Goal: Task Accomplishment & Management: Manage account settings

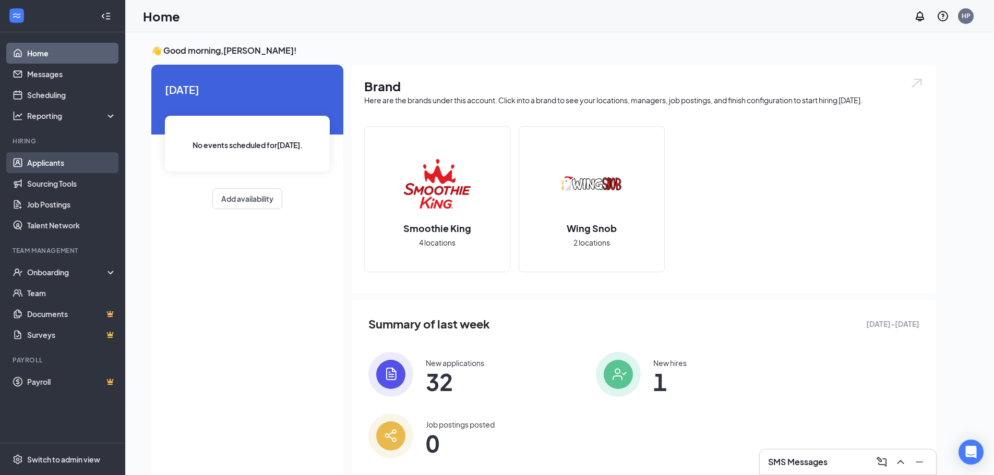
click at [73, 170] on link "Applicants" at bounding box center [71, 162] width 89 height 21
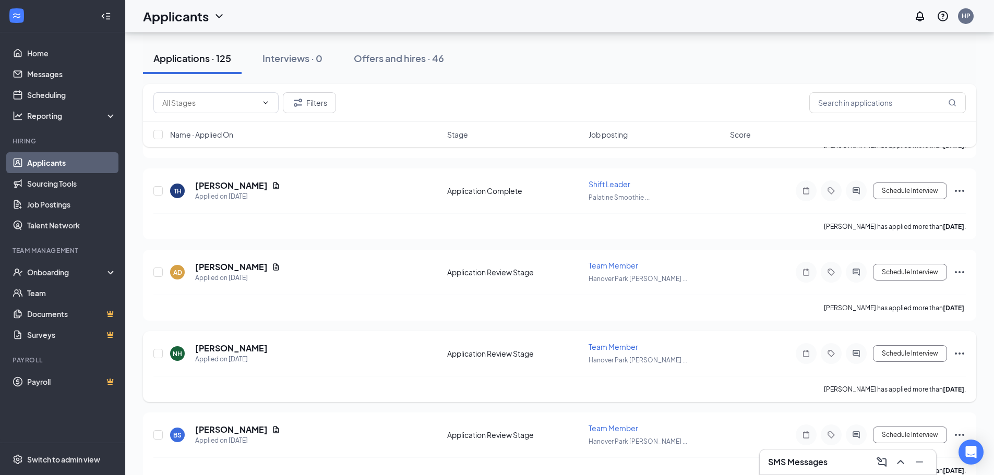
scroll to position [1043, 0]
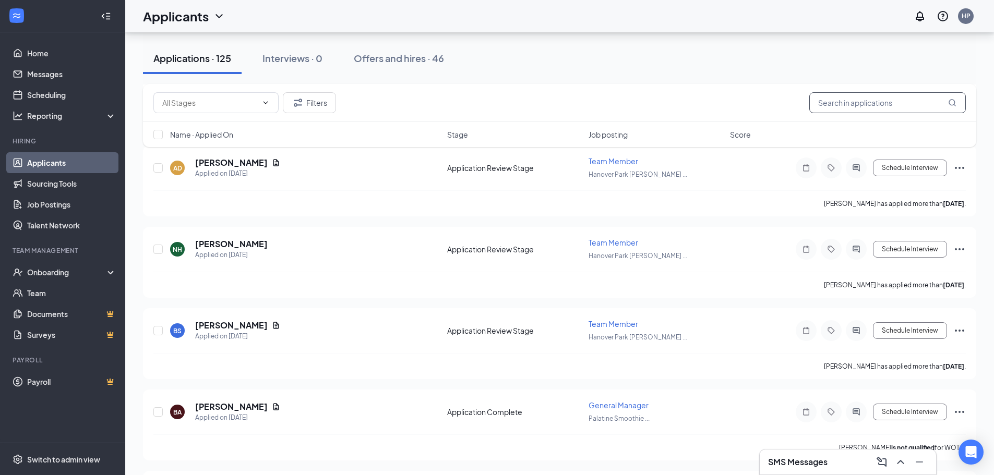
click at [855, 103] on input "text" at bounding box center [887, 102] width 156 height 21
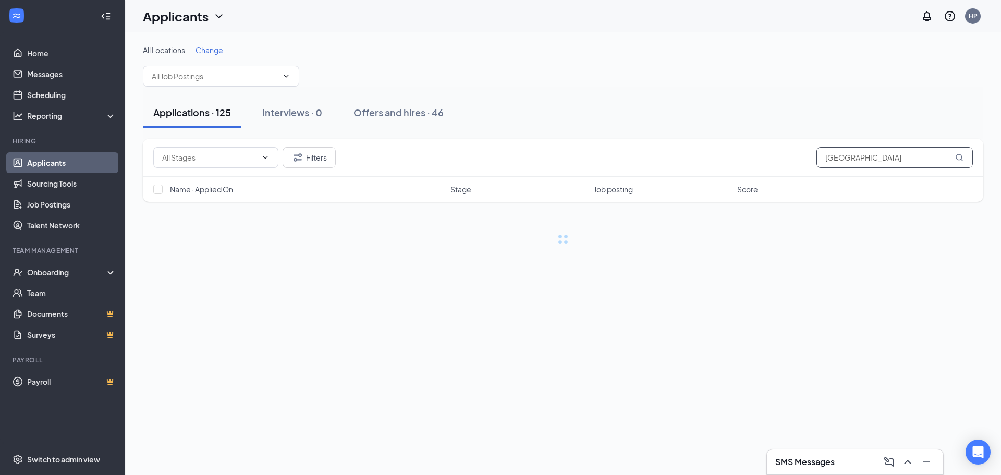
type input "[GEOGRAPHIC_DATA]"
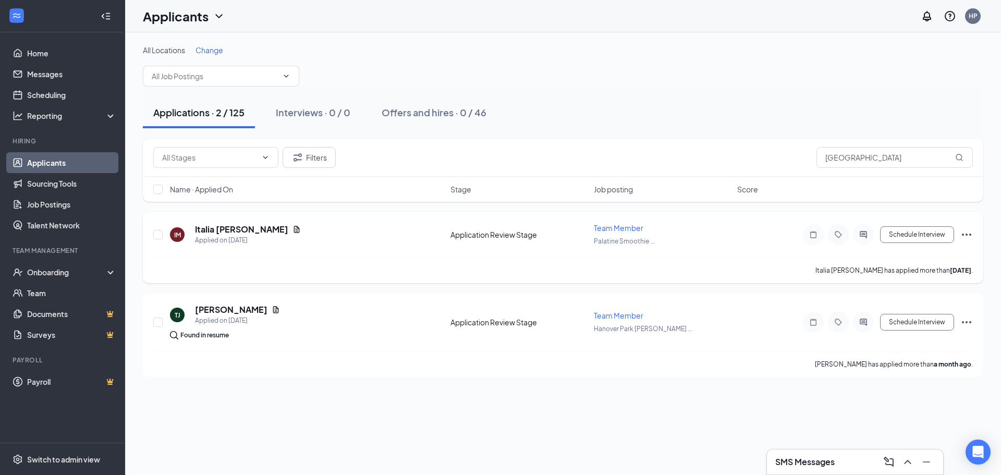
click at [230, 230] on h5 "Italia [PERSON_NAME]" at bounding box center [241, 229] width 93 height 11
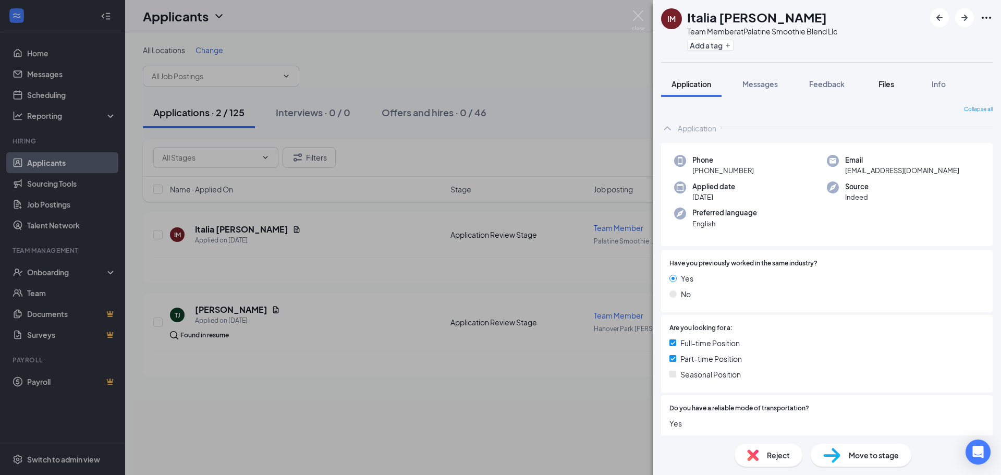
drag, startPoint x: 891, startPoint y: 87, endPoint x: 880, endPoint y: 96, distance: 14.0
click at [891, 87] on span "Files" at bounding box center [887, 83] width 16 height 9
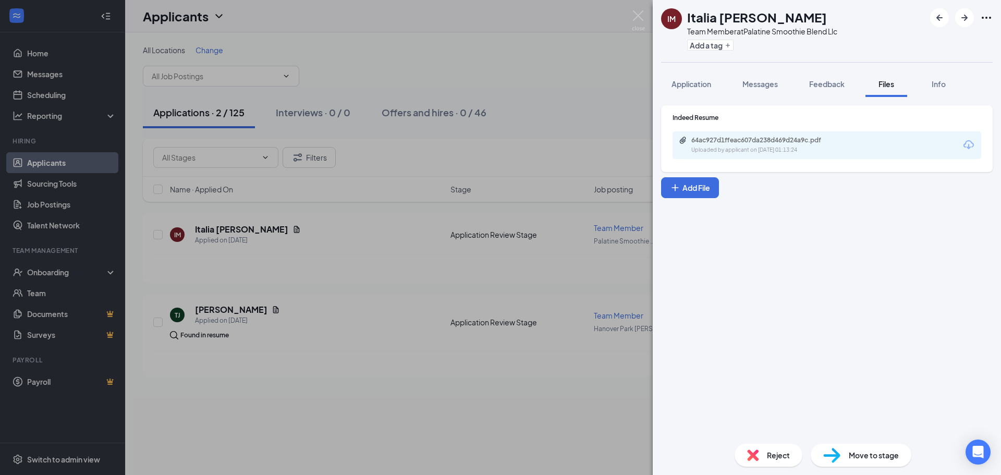
click at [745, 130] on div "Indeed Resume 64ac927d1ffeac607da238d469d24a9c.pdf Uploaded by applicant on [DA…" at bounding box center [827, 136] width 309 height 46
click at [743, 140] on div "64ac927d1ffeac607da238d469d24a9c.pdf" at bounding box center [765, 140] width 146 height 8
click at [535, 282] on div "IM Italia [PERSON_NAME] Team Member at Palatine Smoothie Blend Llc Add a tag Ap…" at bounding box center [500, 237] width 1001 height 475
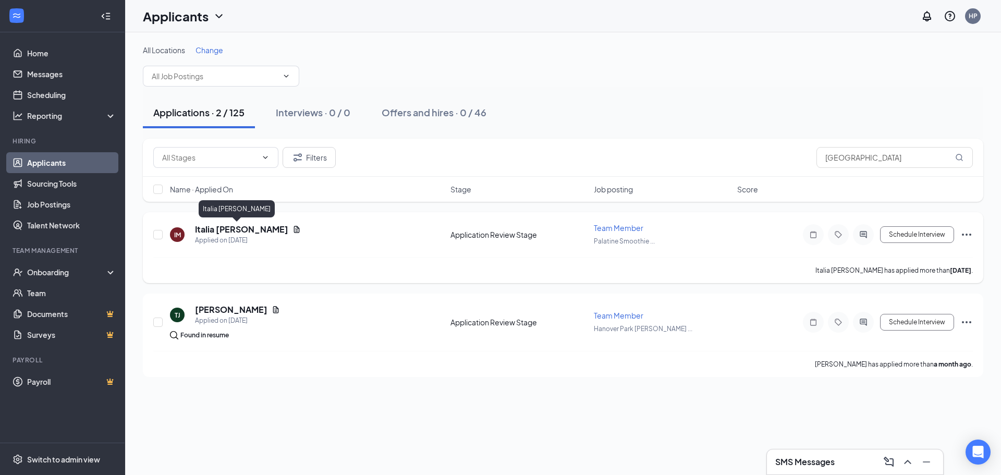
click at [230, 230] on h5 "Italia [PERSON_NAME]" at bounding box center [241, 229] width 93 height 11
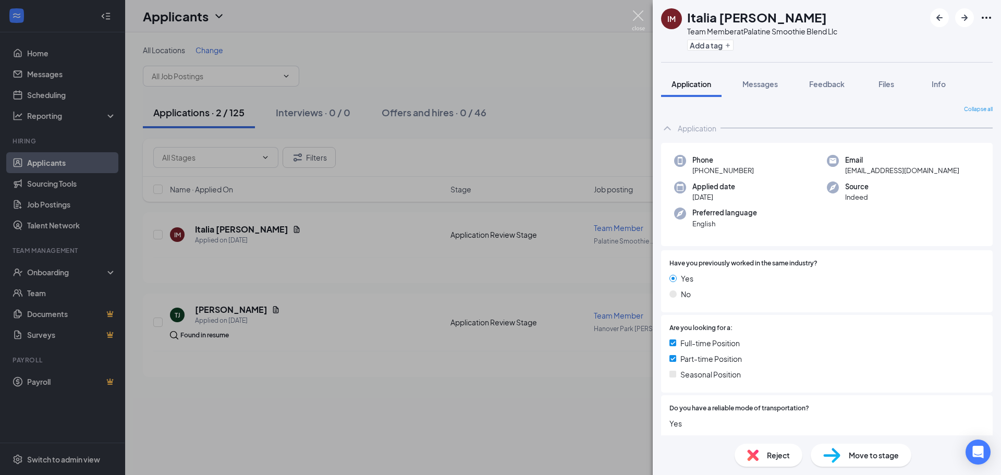
click at [639, 13] on img at bounding box center [638, 20] width 13 height 20
